Goal: Task Accomplishment & Management: Complete application form

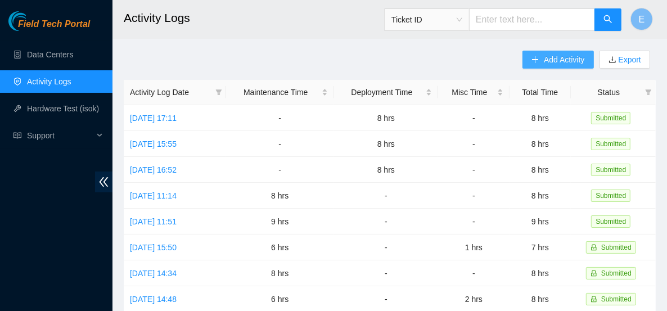
click at [536, 59] on icon "plus" at bounding box center [536, 59] width 6 height 1
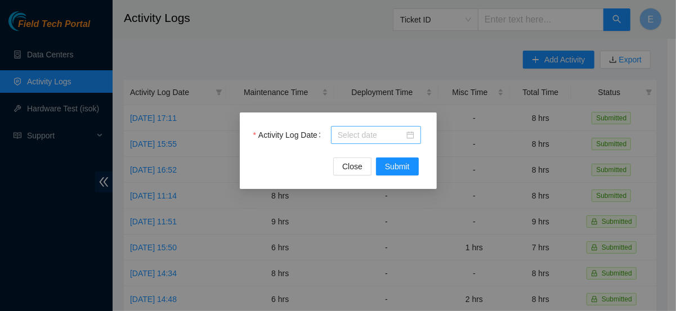
click at [384, 129] on input "Activity Log Date" at bounding box center [371, 135] width 66 height 12
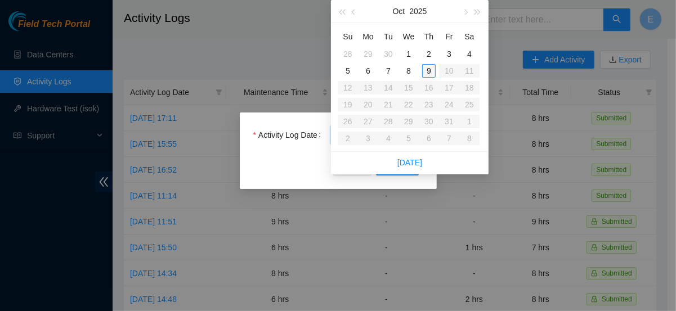
type input "[DATE]"
click at [425, 68] on div "9" at bounding box center [429, 71] width 14 height 14
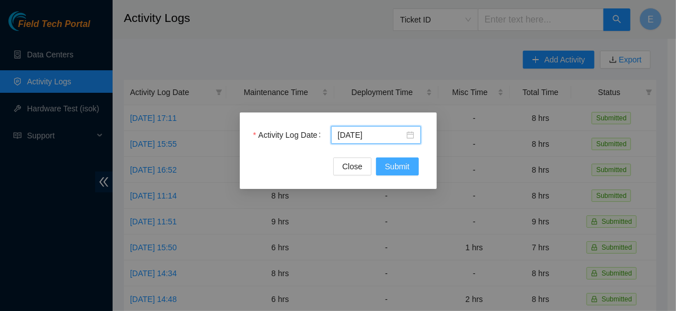
click at [397, 166] on span "Submit" at bounding box center [397, 166] width 25 height 12
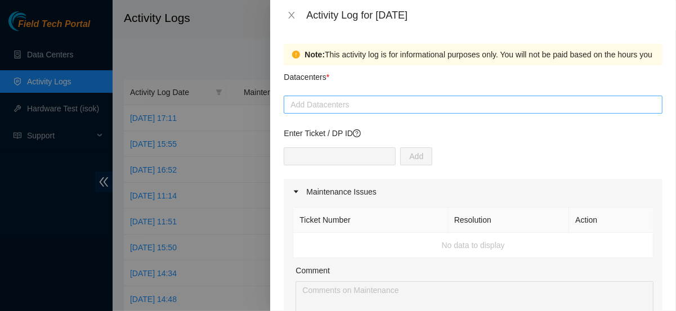
click at [432, 104] on div at bounding box center [472, 105] width 373 height 14
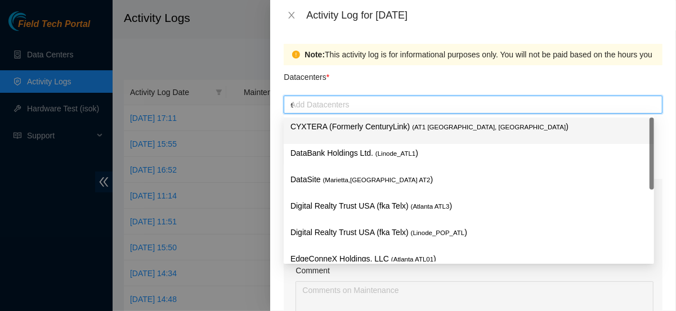
type input "ed"
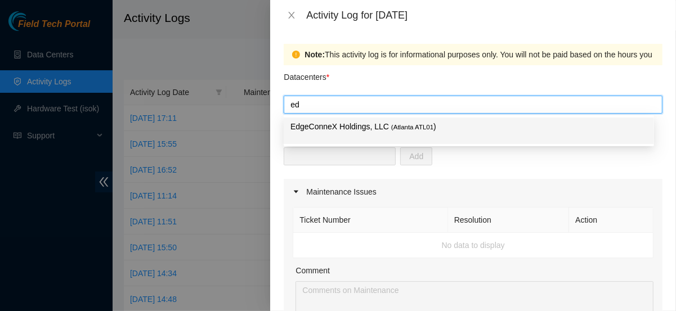
click at [417, 127] on span "( Atlanta ATL01" at bounding box center [412, 127] width 42 height 7
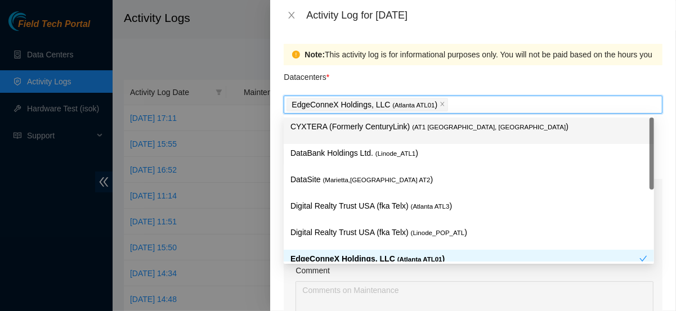
click at [383, 67] on div "Datacenters *" at bounding box center [473, 80] width 379 height 30
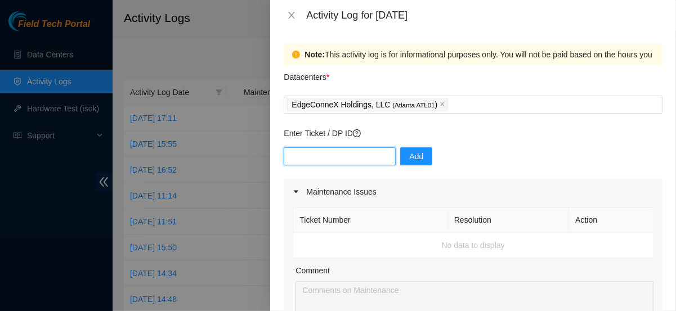
click at [345, 158] on input "text" at bounding box center [340, 156] width 112 height 18
type input "DP81101"
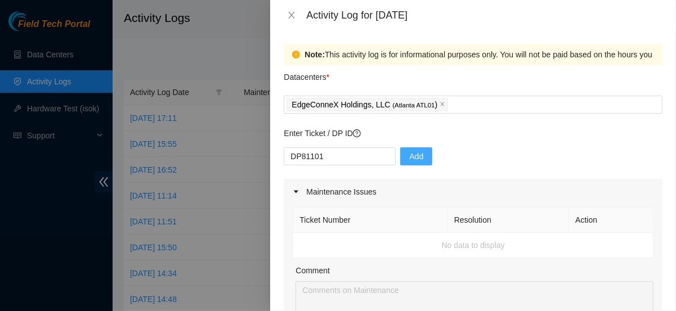
click at [416, 156] on button "Add" at bounding box center [416, 156] width 32 height 18
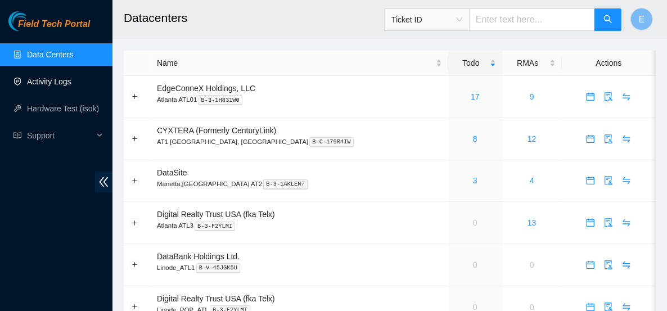
click at [71, 80] on link "Activity Logs" at bounding box center [49, 81] width 44 height 9
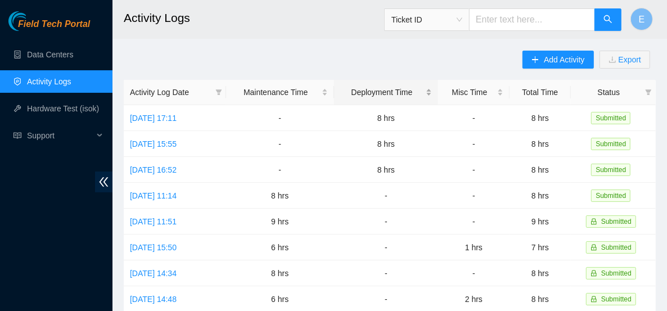
click at [432, 86] on div "Deployment Time" at bounding box center [386, 92] width 92 height 12
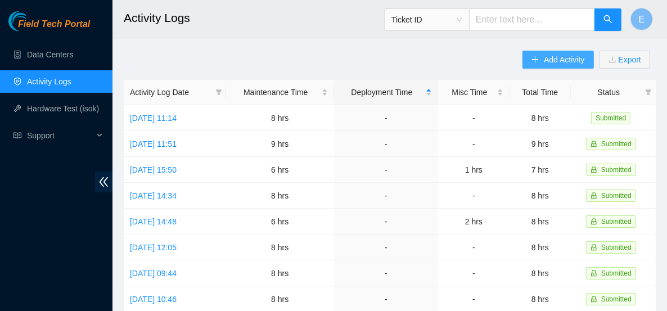
click at [548, 62] on span "Add Activity" at bounding box center [564, 59] width 41 height 12
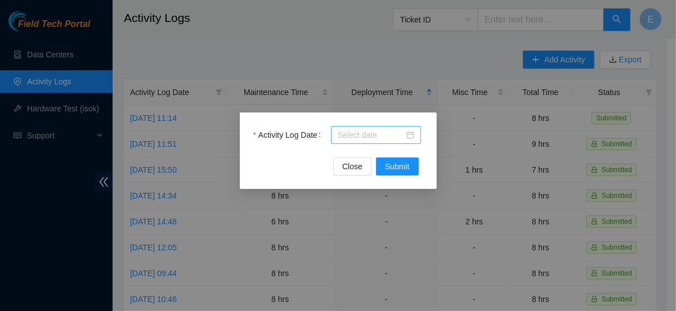
click at [390, 140] on body "Field Tech Portal Data Centers Activity Logs Hardware Test (isok) Support Activ…" at bounding box center [333, 155] width 667 height 311
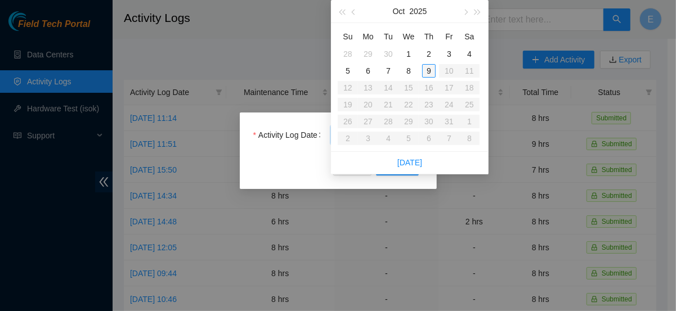
type input "[DATE]"
click at [427, 70] on div "9" at bounding box center [429, 71] width 14 height 14
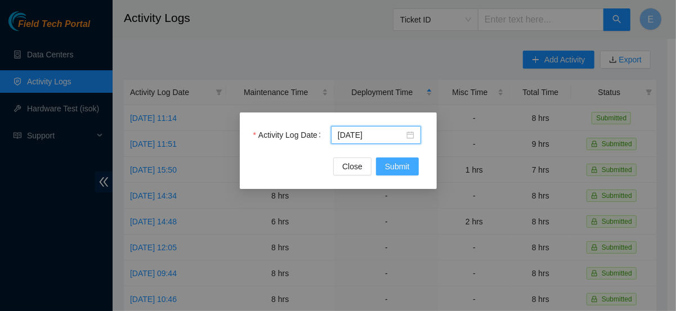
click at [392, 170] on span "Submit" at bounding box center [397, 166] width 25 height 12
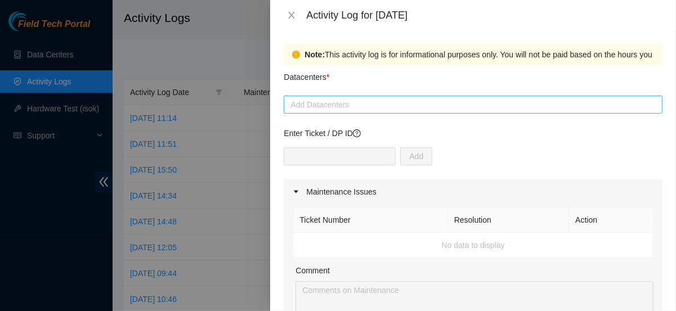
click at [329, 101] on div at bounding box center [472, 105] width 373 height 14
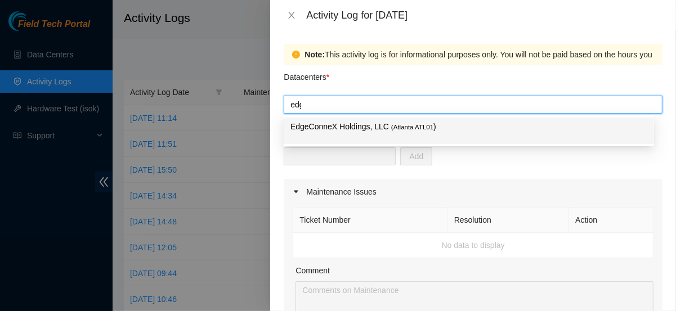
type input "edge"
click at [331, 129] on p "EdgeConneX Holdings, LLC ( Atlanta ATL01 )" at bounding box center [468, 126] width 357 height 13
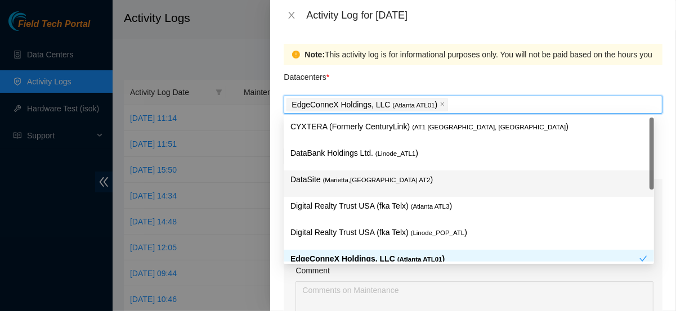
click at [276, 139] on div "Note: This activity log is for informational purposes only. You will not be pai…" at bounding box center [473, 170] width 406 height 281
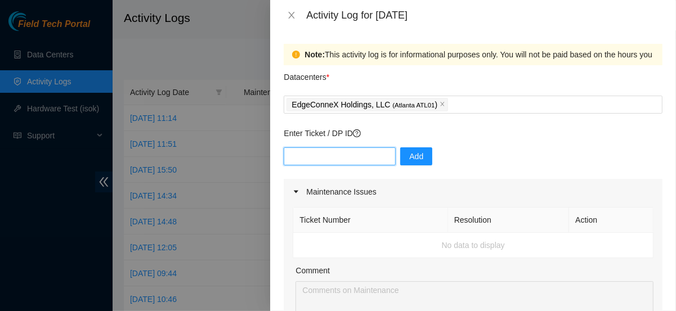
click at [315, 153] on input "text" at bounding box center [340, 156] width 112 height 18
type input "DP81101"
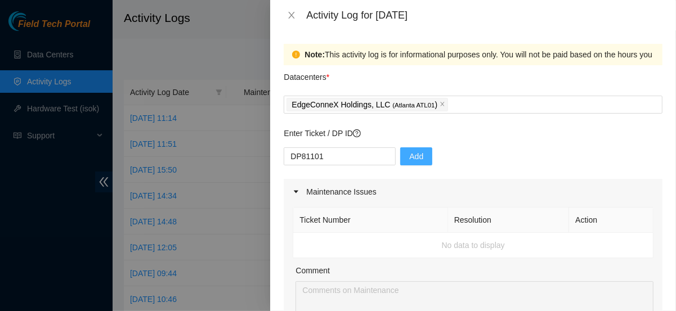
click at [409, 156] on span "Add" at bounding box center [416, 156] width 14 height 12
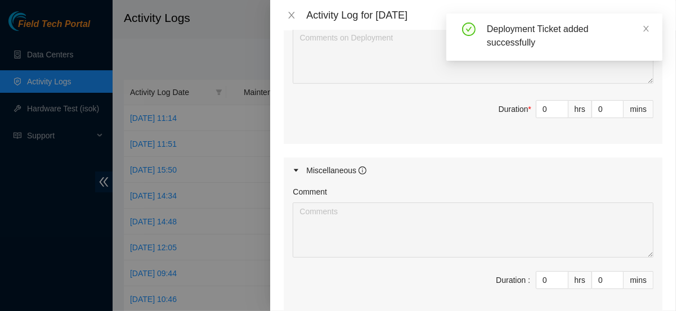
scroll to position [497, 0]
click at [540, 111] on input "0" at bounding box center [552, 109] width 32 height 17
type input "8"
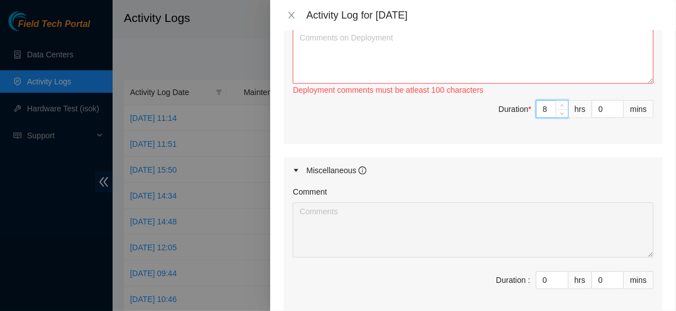
type input "8"
click at [409, 66] on textarea "Comment" at bounding box center [473, 56] width 361 height 55
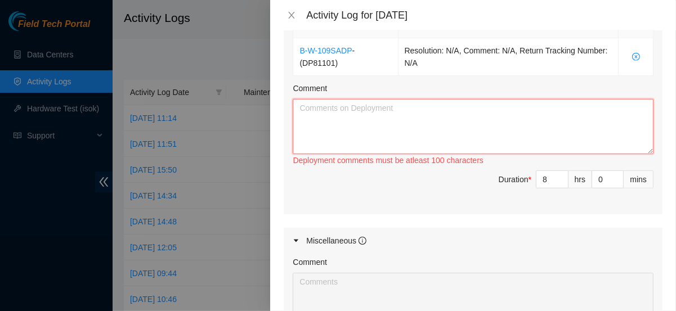
scroll to position [419, 0]
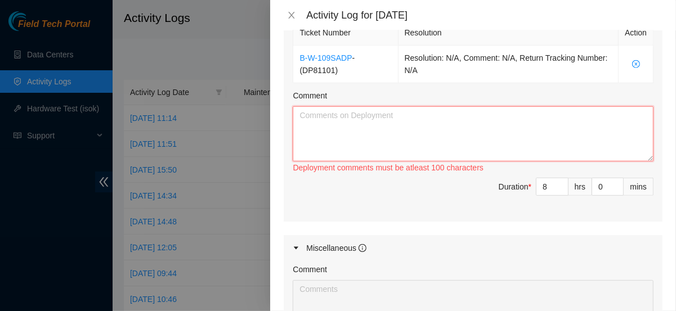
click at [604, 143] on textarea "Comment" at bounding box center [473, 133] width 361 height 55
click at [390, 123] on textarea "-rescued all severs -ran management cables" at bounding box center [473, 133] width 361 height 55
click at [621, 218] on div "Ticket Number Resolution Action B-W-109SADP - ( DP81101 ) Resolution: N/A, Comm…" at bounding box center [473, 119] width 379 height 205
click at [396, 151] on textarea "-rescued all severs -ran management cables -" at bounding box center [473, 133] width 361 height 55
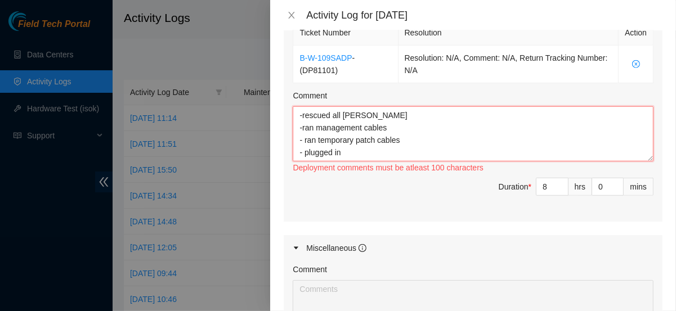
click at [606, 134] on textarea "-rescued all severs -ran management cables - ran temporary patch cables - plugg…" at bounding box center [473, 133] width 361 height 55
click at [500, 151] on textarea "-rescued all severs -ran management cables - ran temporary patch cables - plugg…" at bounding box center [473, 133] width 361 height 55
click at [457, 154] on textarea "-rescued all severs -ran management cables - ran temporary patch cables - start…" at bounding box center [473, 133] width 361 height 55
click at [302, 111] on textarea "-rescued all severs -ran management cables - ran temporary patch cables - start…" at bounding box center [473, 133] width 361 height 55
click at [418, 150] on textarea "-rescued all severs -ran management cables - ran temporary patch cables - start…" at bounding box center [473, 133] width 361 height 55
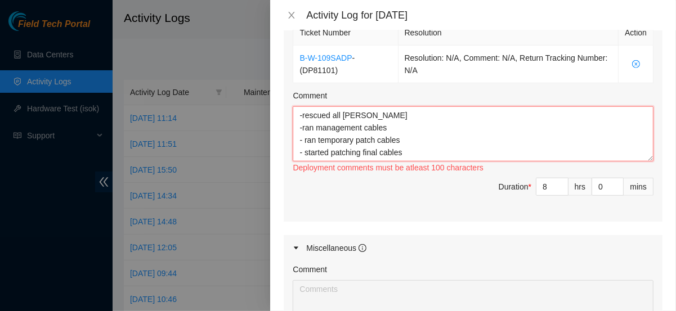
drag, startPoint x: 378, startPoint y: 147, endPoint x: 363, endPoint y: 150, distance: 14.9
click at [363, 150] on textarea "-rescued all severs -ran management cables - ran temporary patch cables - start…" at bounding box center [473, 133] width 361 height 55
click at [403, 150] on textarea "-rescued all severs -ran management cables - ran temporary patch cables - start…" at bounding box center [473, 133] width 361 height 55
click at [302, 124] on textarea "-rescued all severs -ran management cables - ran temporary patch cables - start…" at bounding box center [473, 133] width 361 height 55
click at [302, 114] on textarea "-rescued all severs - ran management cables - ran temporary patch cables - star…" at bounding box center [473, 133] width 361 height 55
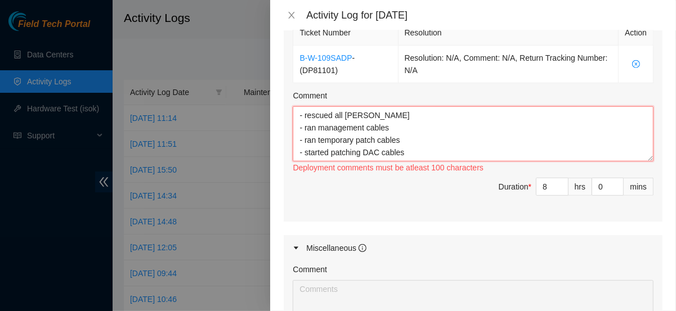
click at [408, 150] on textarea "- rescued all severs - ran management cables - ran temporary patch cables - sta…" at bounding box center [473, 133] width 361 height 55
click at [342, 114] on textarea "- rescued all severs - ran management cables - ran temporary patch cables - sta…" at bounding box center [473, 133] width 361 height 55
click at [407, 150] on textarea "- rescued all 22 severs - ran management cables - ran temporary patch cables - …" at bounding box center [473, 133] width 361 height 55
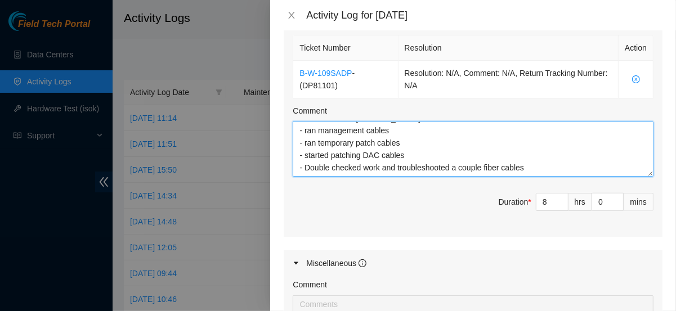
scroll to position [0, 0]
drag, startPoint x: 532, startPoint y: 168, endPoint x: 256, endPoint y: 93, distance: 285.7
click at [256, 93] on div "Activity Log for 09-10-2025 Note: This activity log is for informational purpos…" at bounding box center [338, 155] width 676 height 311
click at [383, 143] on textarea "- rescued all 22 severs - ran management cables - ran temporary patch cables - …" at bounding box center [473, 149] width 361 height 55
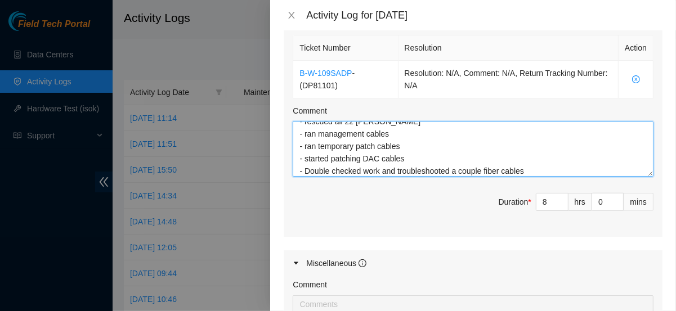
scroll to position [12, 0]
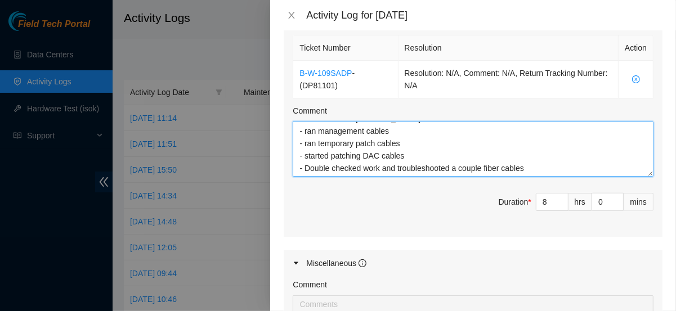
click at [400, 145] on textarea "- rescued all 22 severs - ran management cables - ran temporary patch cables - …" at bounding box center [473, 149] width 361 height 55
click at [446, 161] on textarea "- rescued all 22 severs - ran management cables - ran temporary patch cables fo…" at bounding box center [473, 149] width 361 height 55
click at [540, 168] on textarea "- rescued all 22 severs - ran management cables - ran temporary patch cables fo…" at bounding box center [473, 149] width 361 height 55
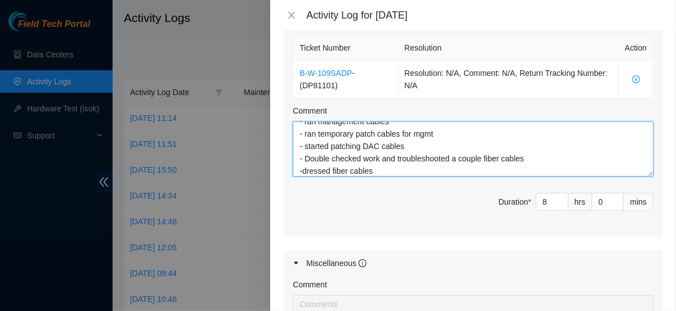
type textarea "- rescued all 22 severs - ran management cables - ran temporary patch cables fo…"
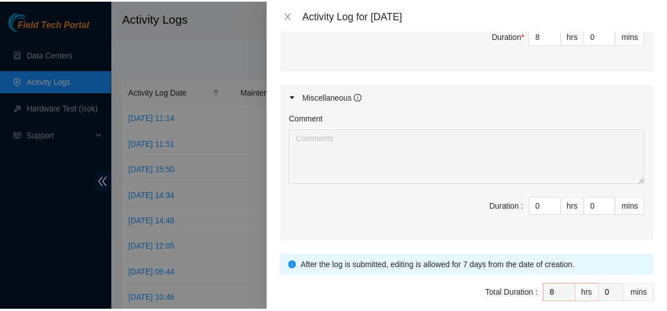
scroll to position [620, 0]
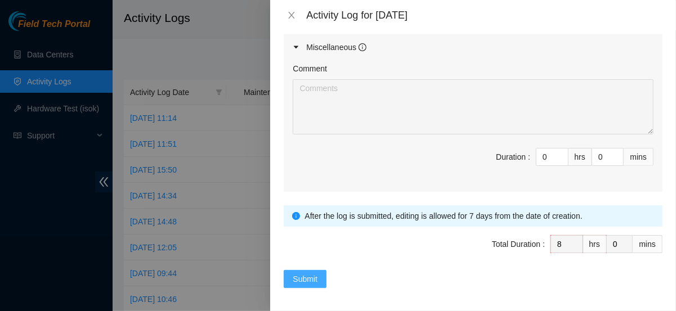
click at [304, 273] on span "Submit" at bounding box center [305, 279] width 25 height 12
